Goal: Information Seeking & Learning: Check status

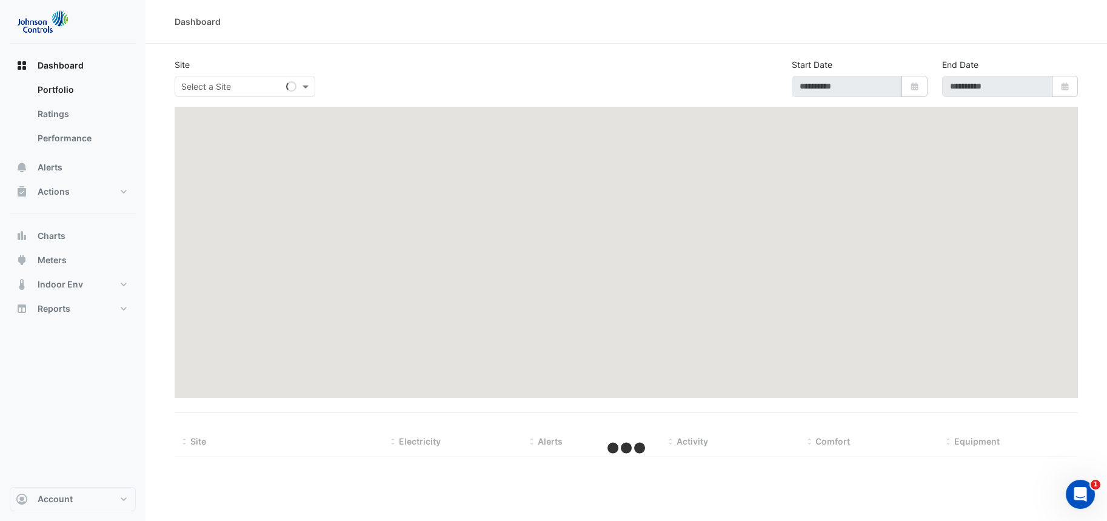
type input "**********"
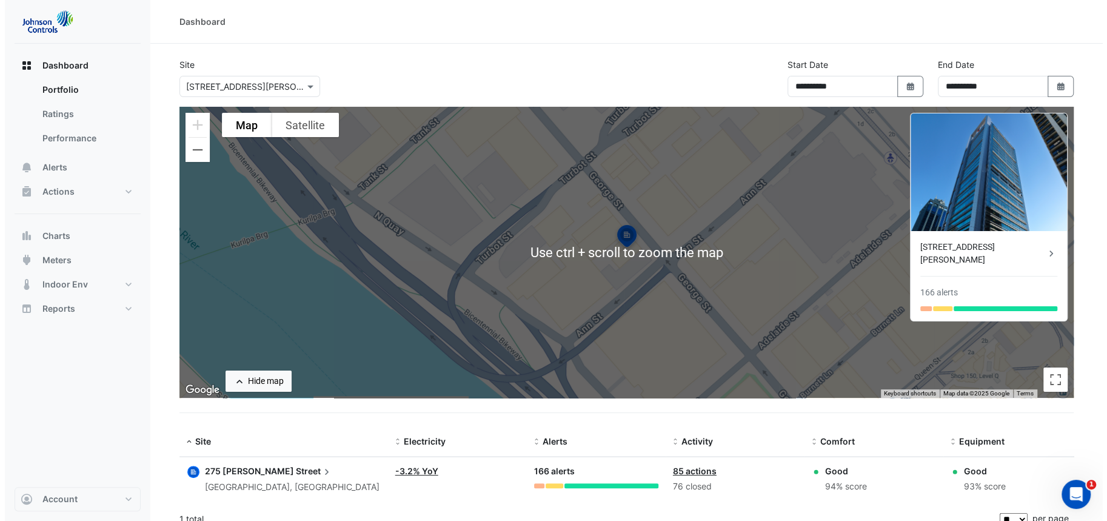
scroll to position [12, 0]
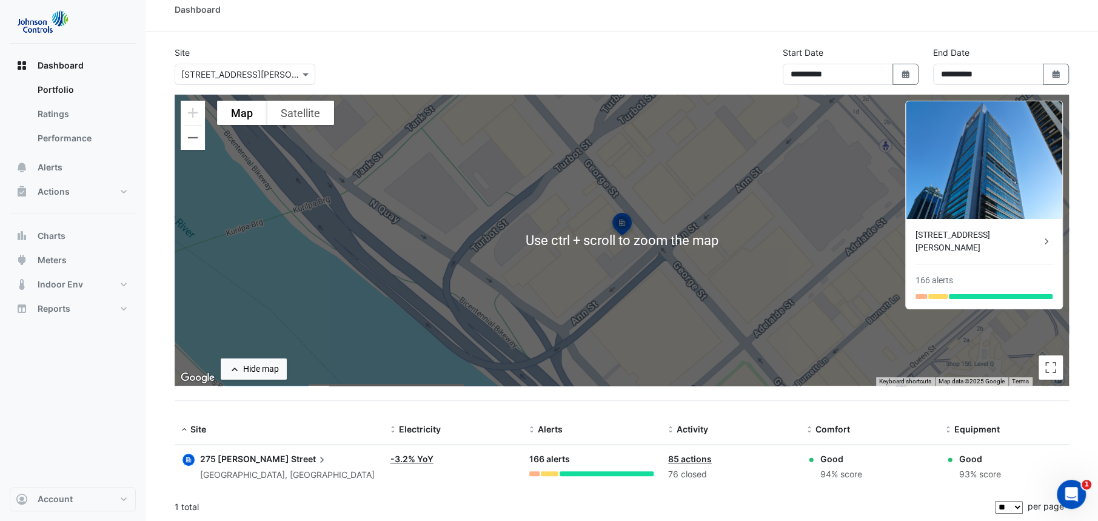
click at [291, 458] on span "Street" at bounding box center [309, 458] width 37 height 13
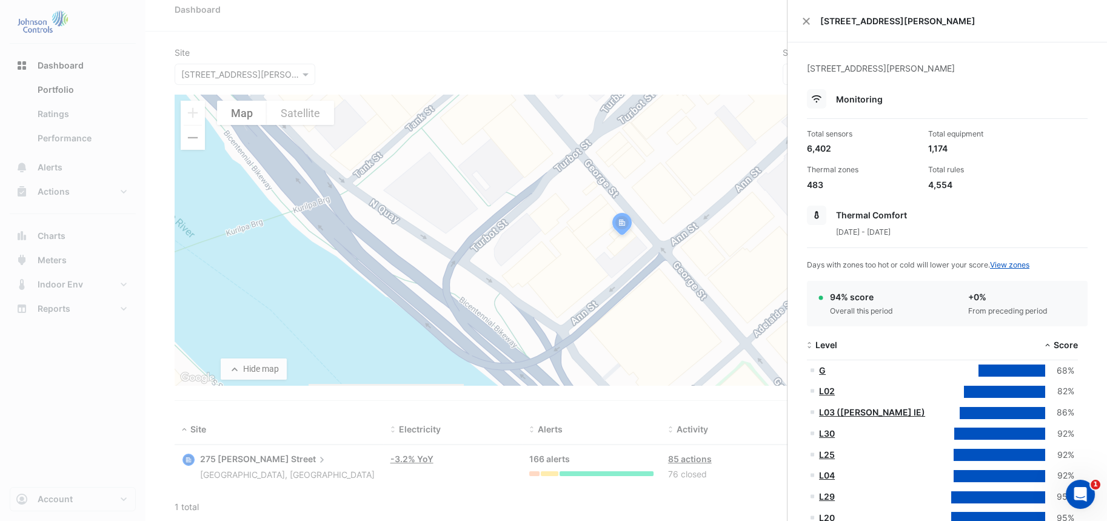
click at [64, 428] on ngb-offcanvas-backdrop at bounding box center [553, 260] width 1107 height 521
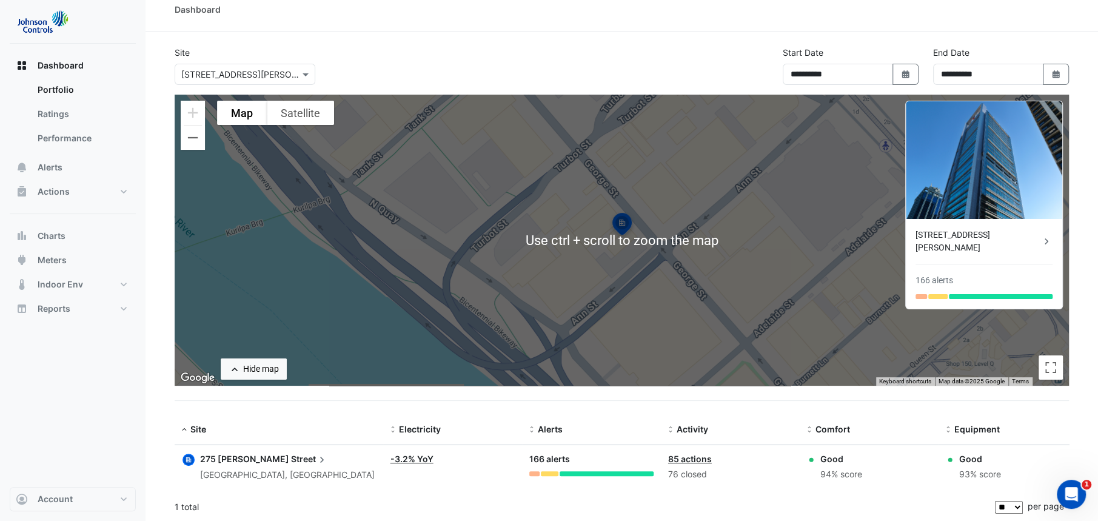
click at [291, 462] on span "Street" at bounding box center [309, 458] width 37 height 13
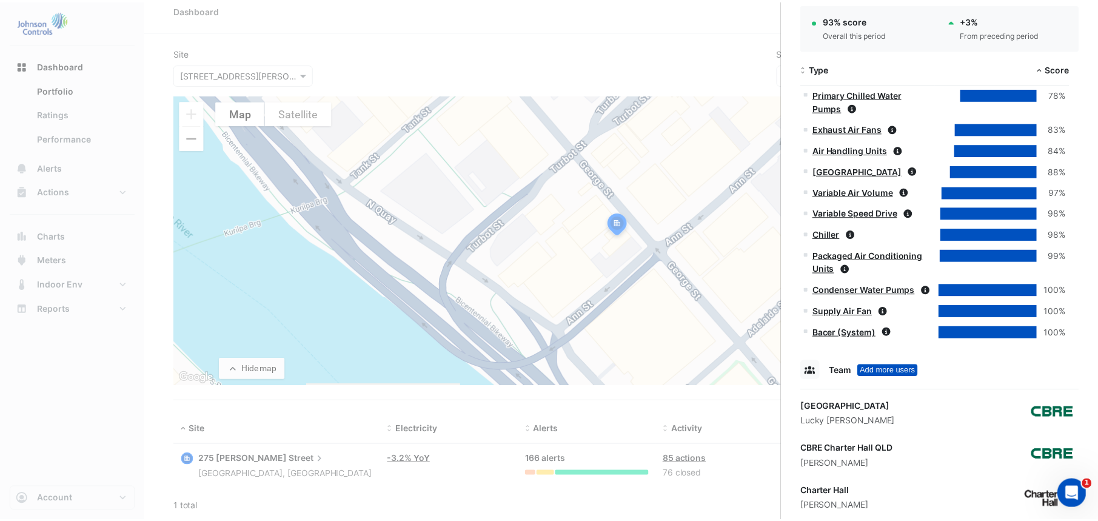
scroll to position [1183, 0]
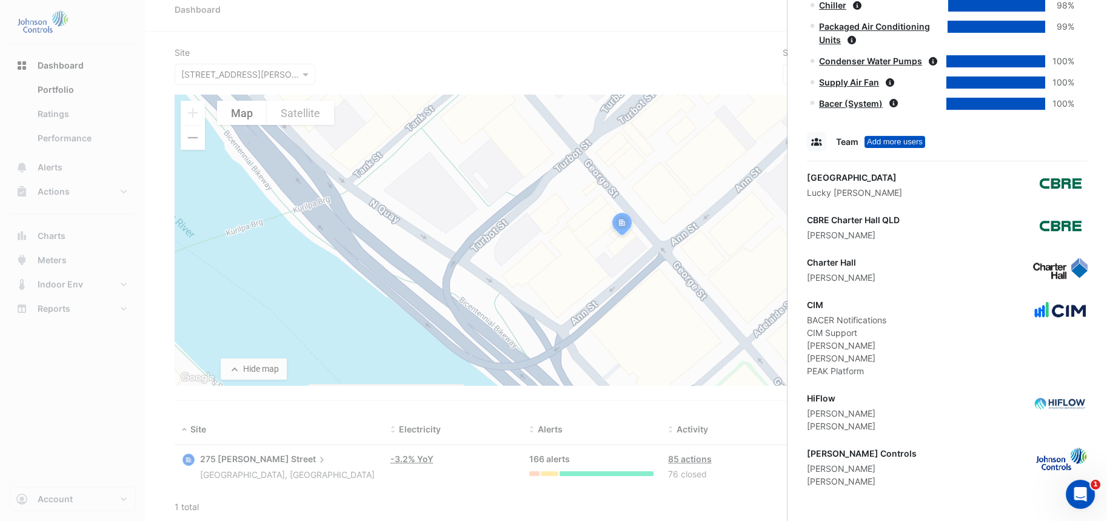
click at [424, 439] on ngb-offcanvas-backdrop at bounding box center [553, 260] width 1107 height 521
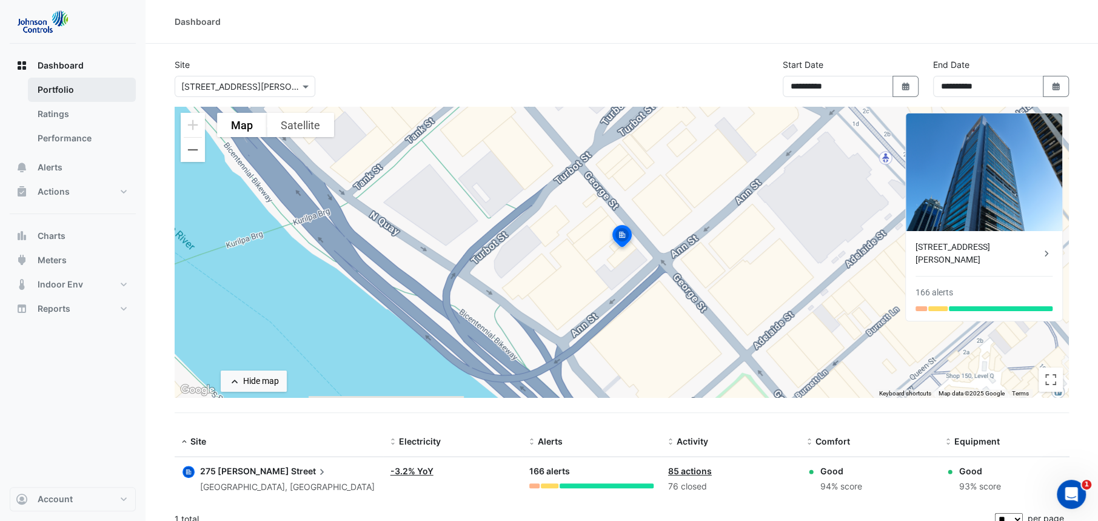
click at [72, 88] on link "Portfolio" at bounding box center [82, 90] width 108 height 24
click at [48, 87] on link "Portfolio" at bounding box center [82, 90] width 108 height 24
click at [39, 25] on img at bounding box center [42, 22] width 55 height 24
click at [110, 195] on button "Actions" at bounding box center [73, 191] width 126 height 24
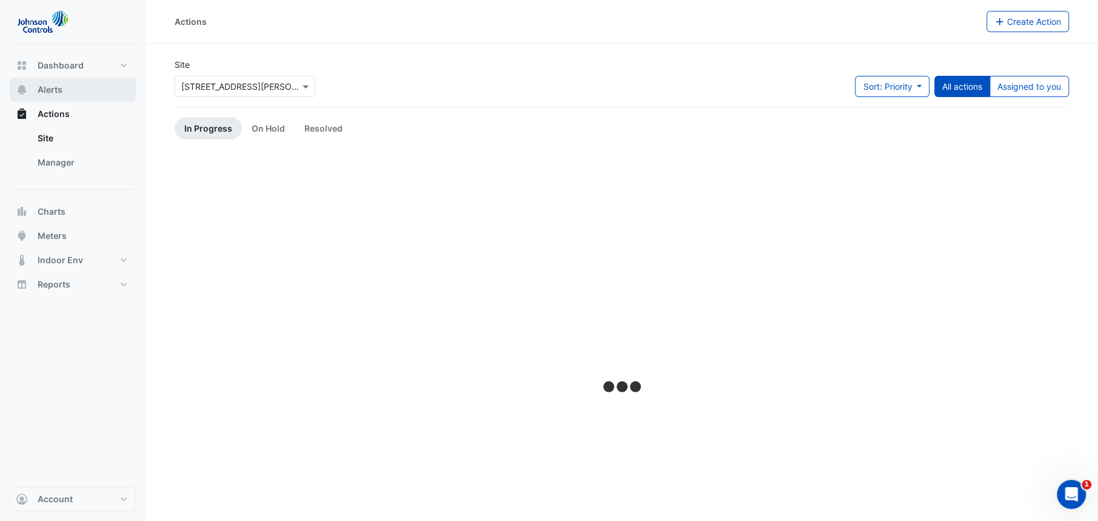
click at [48, 95] on span "Alerts" at bounding box center [50, 90] width 25 height 12
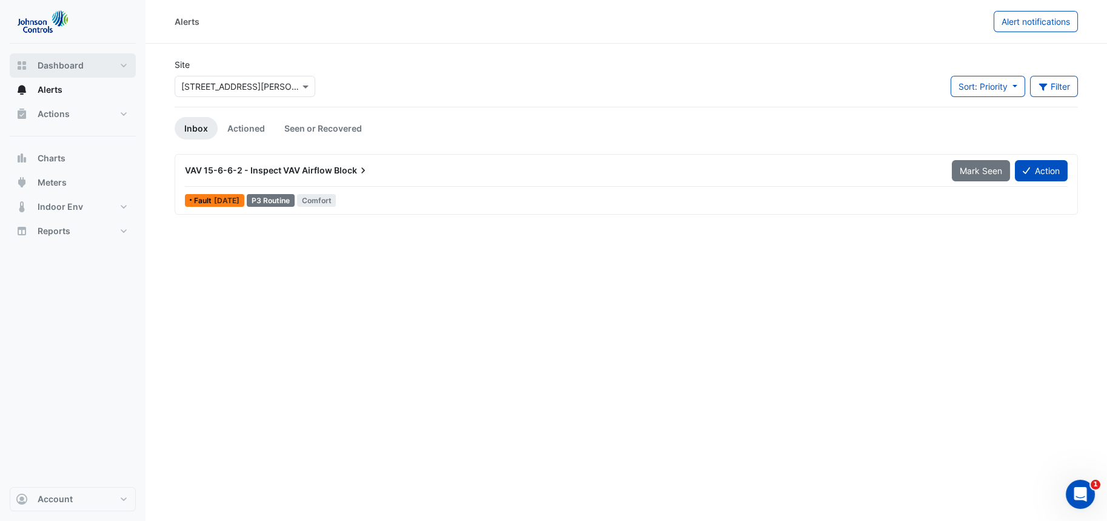
click at [122, 64] on button "Dashboard" at bounding box center [73, 65] width 126 height 24
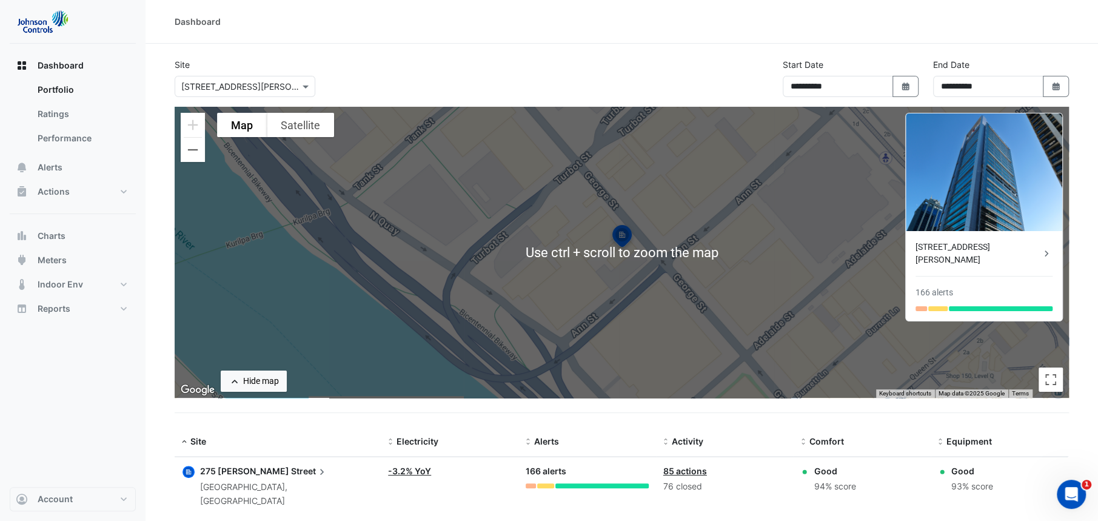
scroll to position [12, 0]
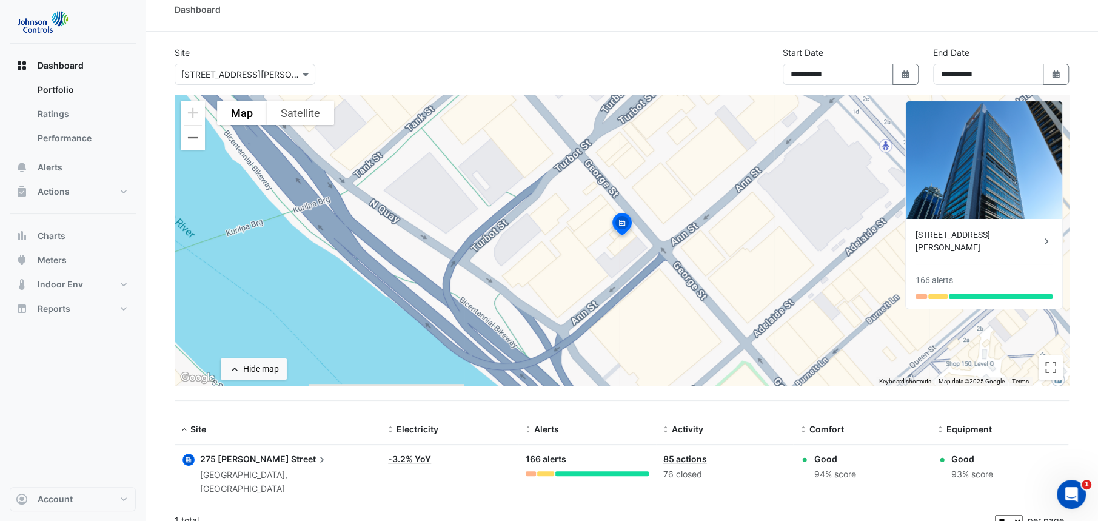
click at [316, 460] on icon at bounding box center [322, 459] width 12 height 12
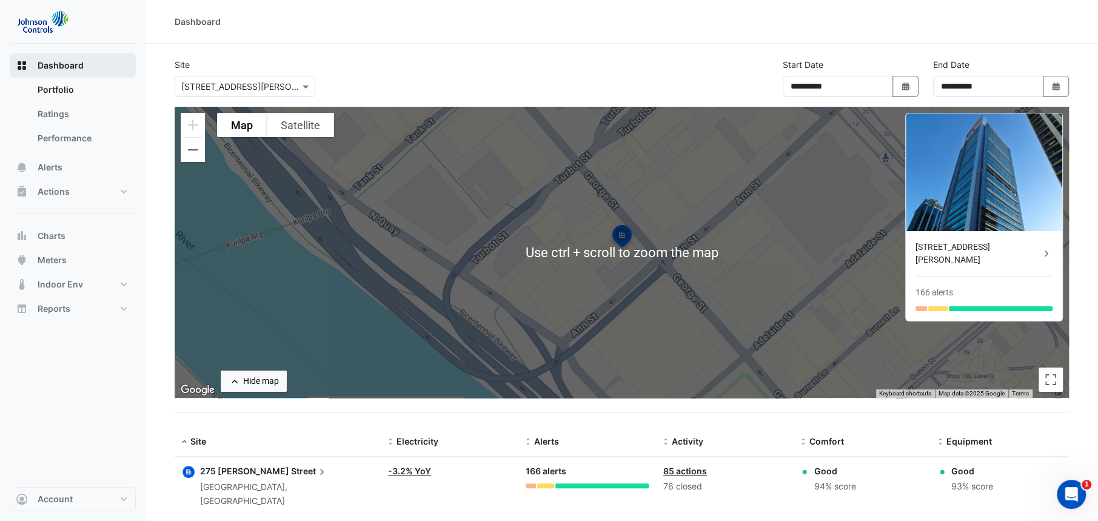
click at [85, 72] on button "Dashboard" at bounding box center [73, 65] width 126 height 24
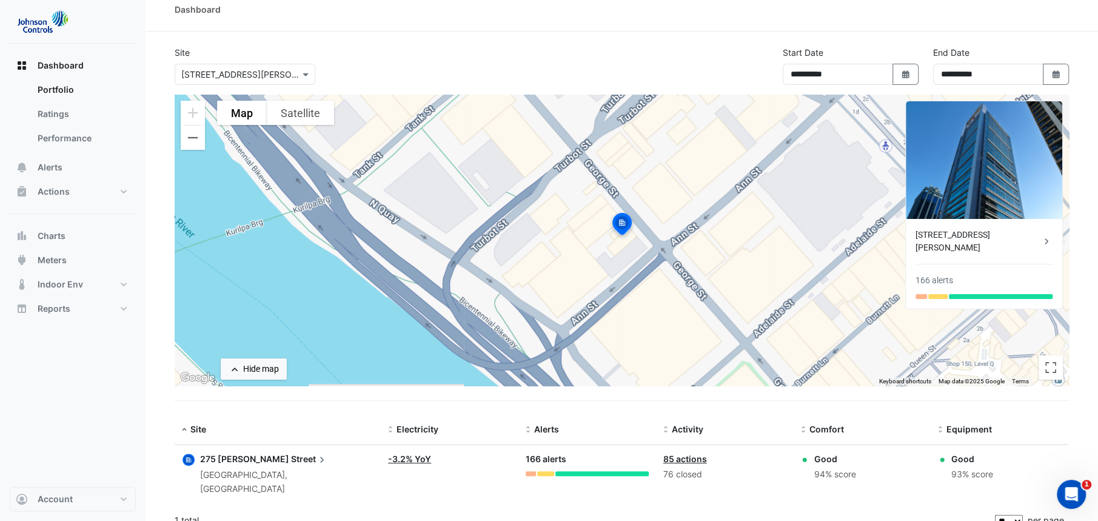
scroll to position [12, 0]
click at [130, 306] on button "Reports" at bounding box center [73, 308] width 126 height 24
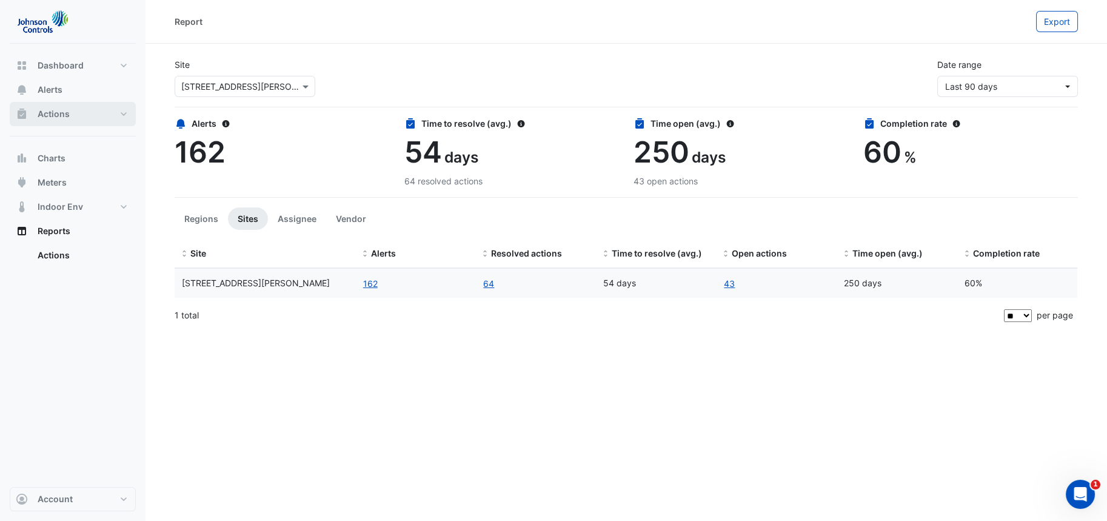
click at [69, 110] on button "Actions" at bounding box center [73, 114] width 126 height 24
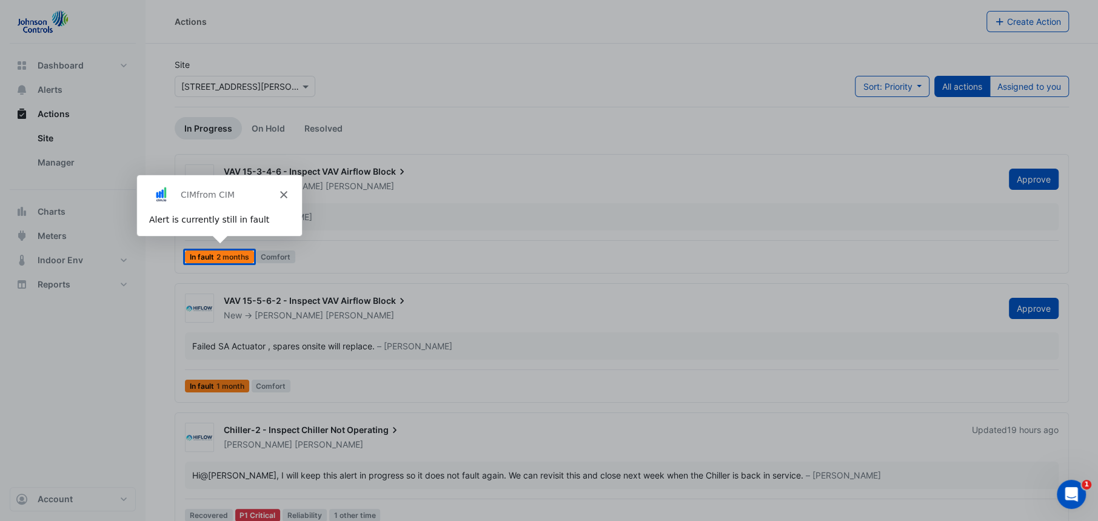
click at [282, 193] on polygon "Close" at bounding box center [282, 193] width 7 height 7
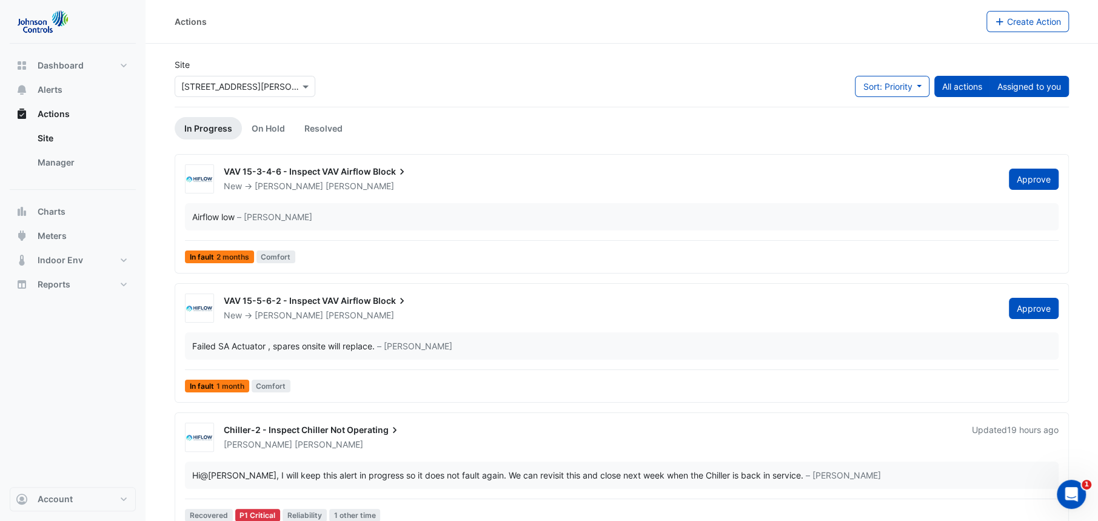
click at [1053, 91] on button "Assigned to you" at bounding box center [1028, 86] width 79 height 21
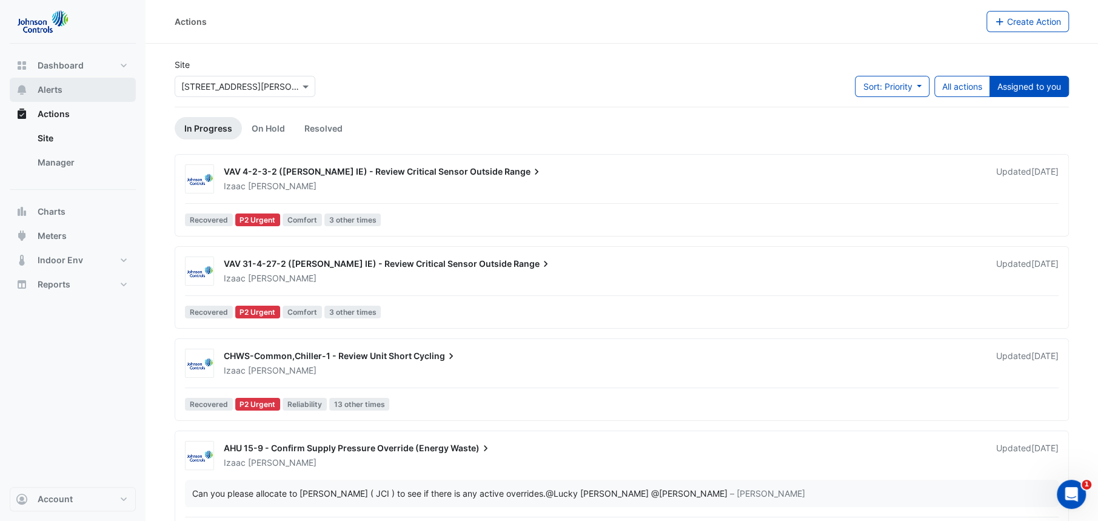
click at [75, 93] on button "Alerts" at bounding box center [73, 90] width 126 height 24
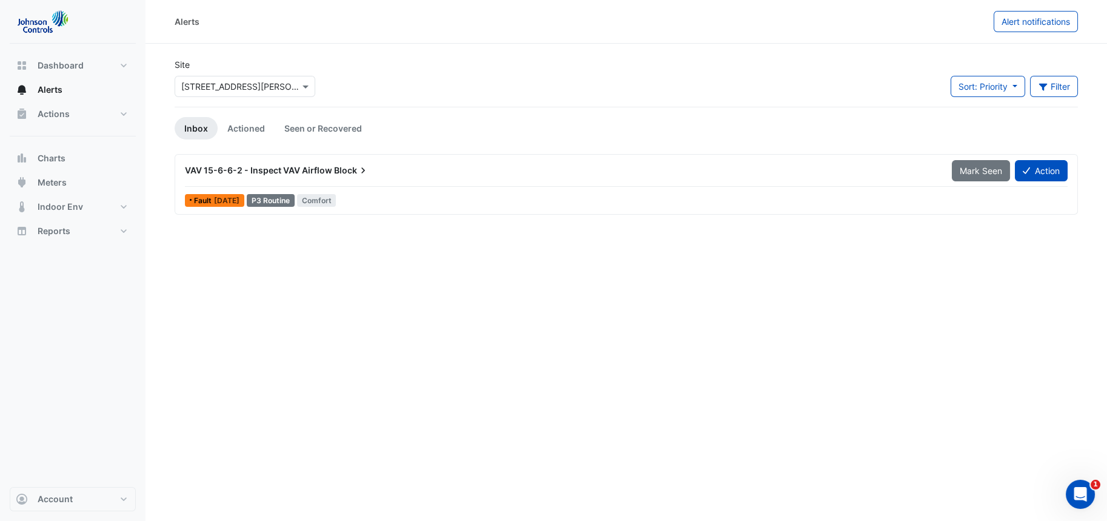
click at [319, 170] on span "VAV 15-6-6-2 - Inspect VAV Airflow" at bounding box center [258, 170] width 147 height 10
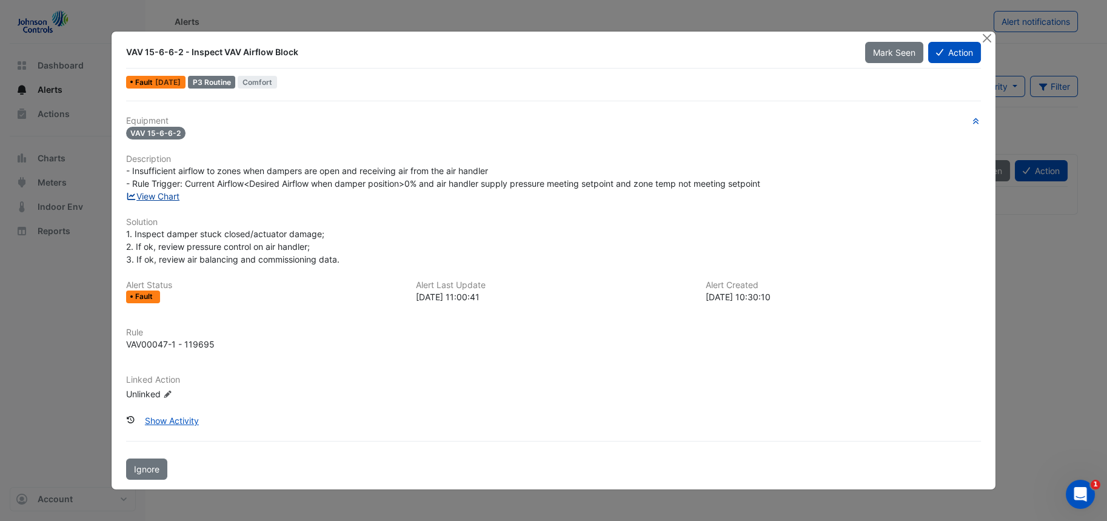
click at [165, 195] on link "View Chart" at bounding box center [153, 196] width 54 height 10
click at [985, 41] on button "Close" at bounding box center [986, 38] width 13 height 13
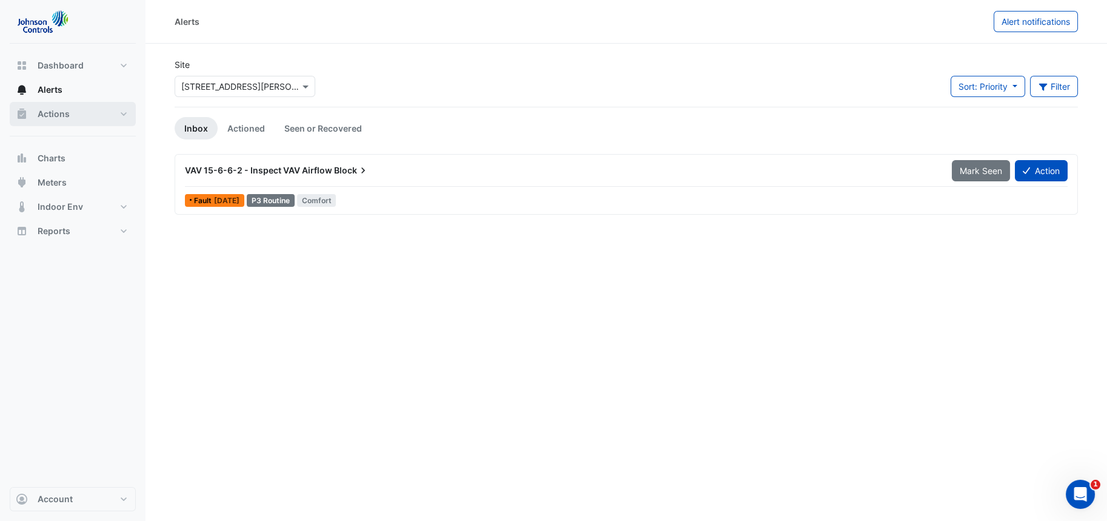
click at [85, 108] on button "Actions" at bounding box center [73, 114] width 126 height 24
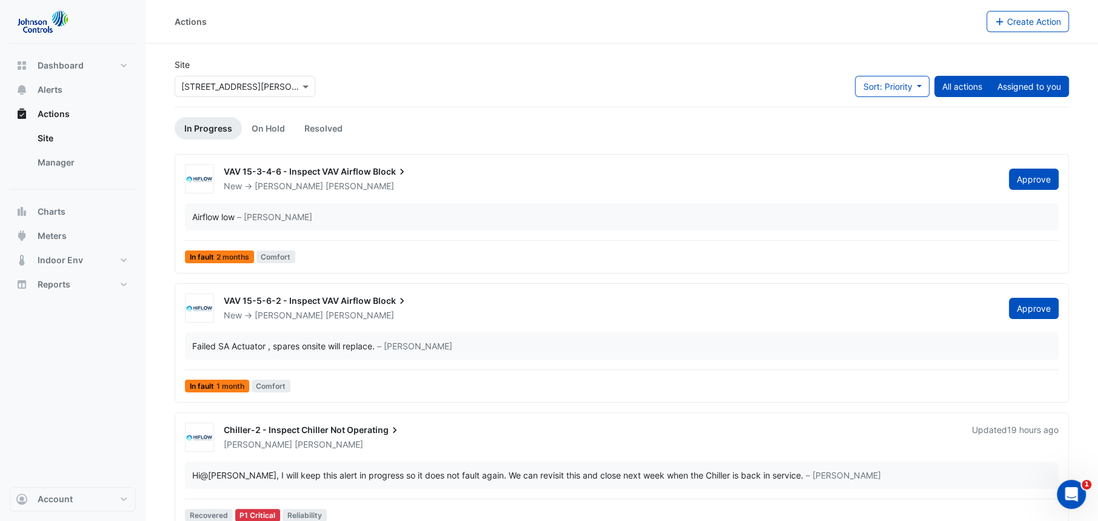
click at [1057, 90] on button "Assigned to you" at bounding box center [1028, 86] width 79 height 21
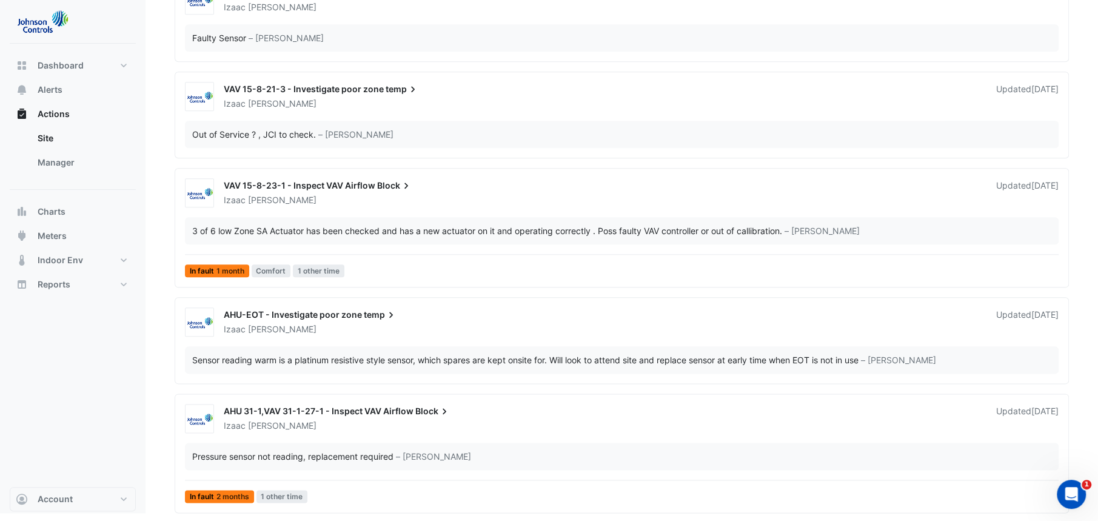
scroll to position [972, 0]
